Goal: Find specific page/section: Find specific page/section

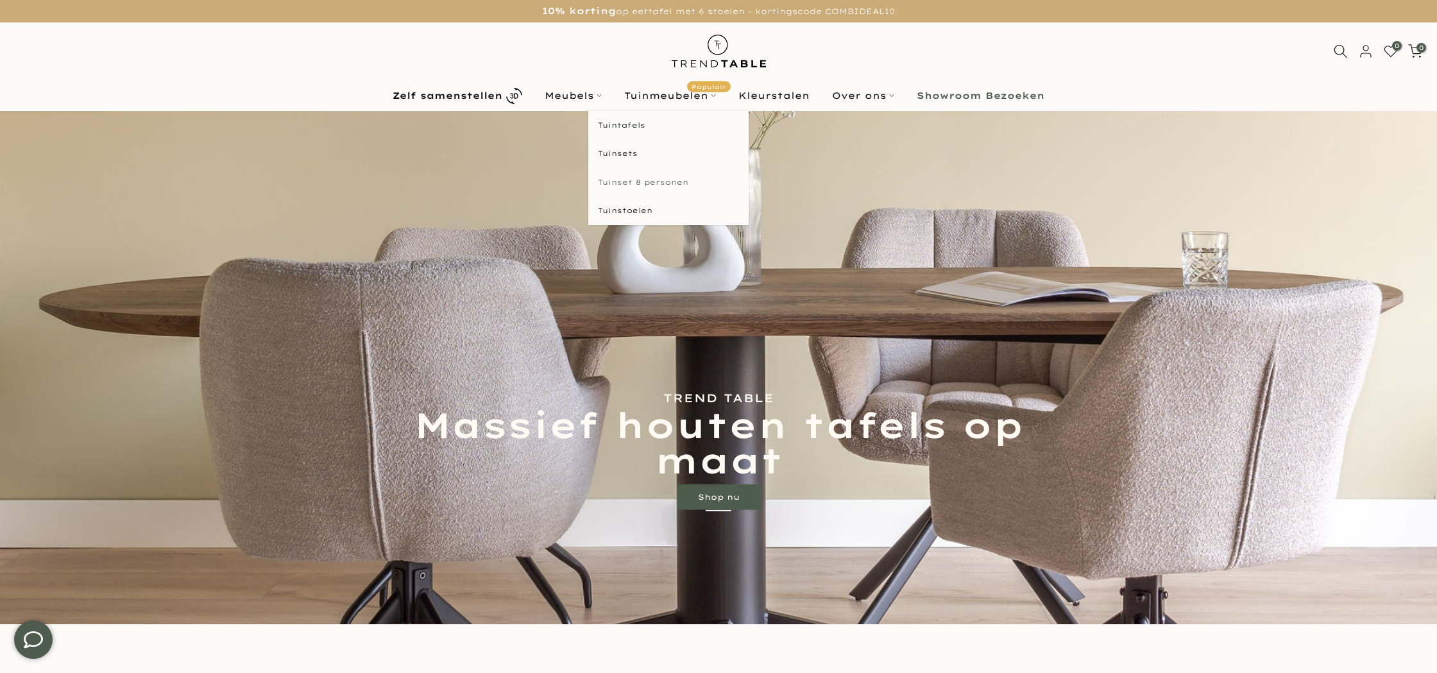
click at [624, 180] on link "Tuinset 8 personen" at bounding box center [668, 182] width 160 height 29
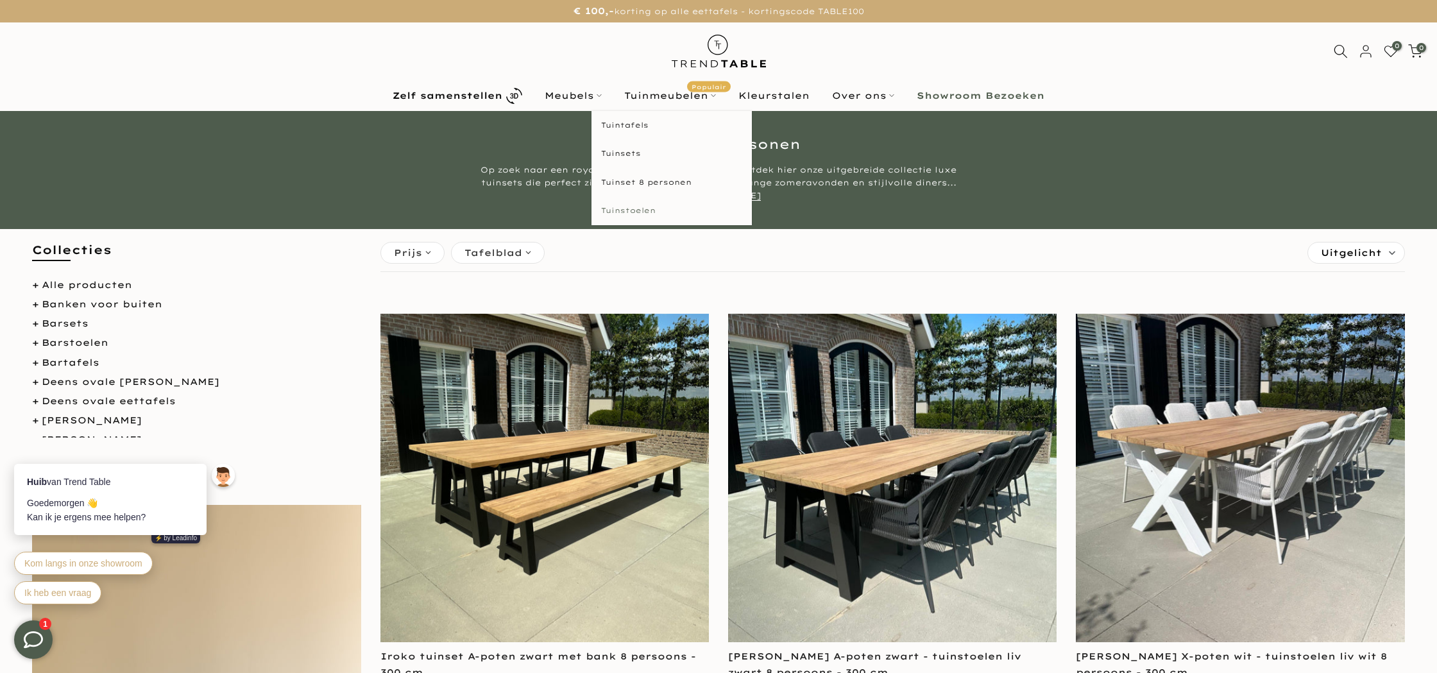
click at [622, 209] on link "Tuinstoelen" at bounding box center [672, 210] width 160 height 29
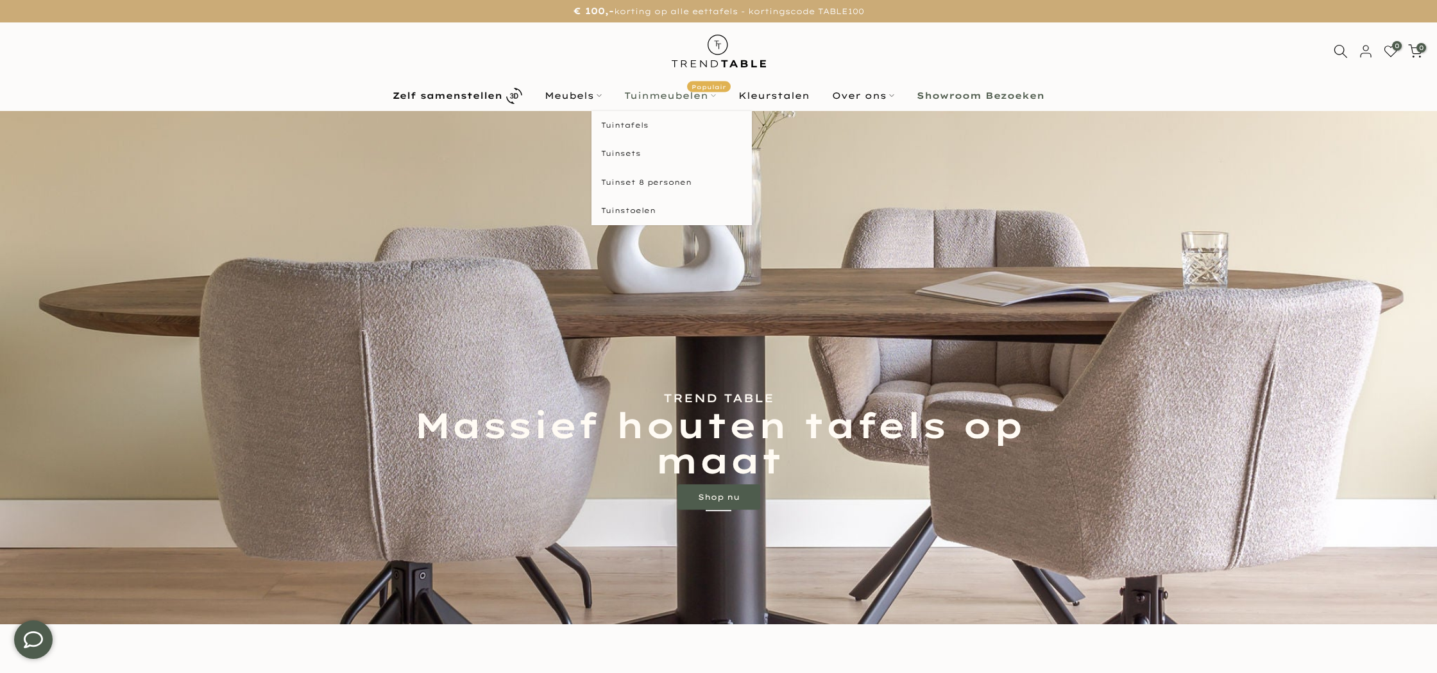
click at [686, 94] on link "Tuinmeubelen Populair" at bounding box center [670, 95] width 114 height 15
